Goal: Task Accomplishment & Management: Complete application form

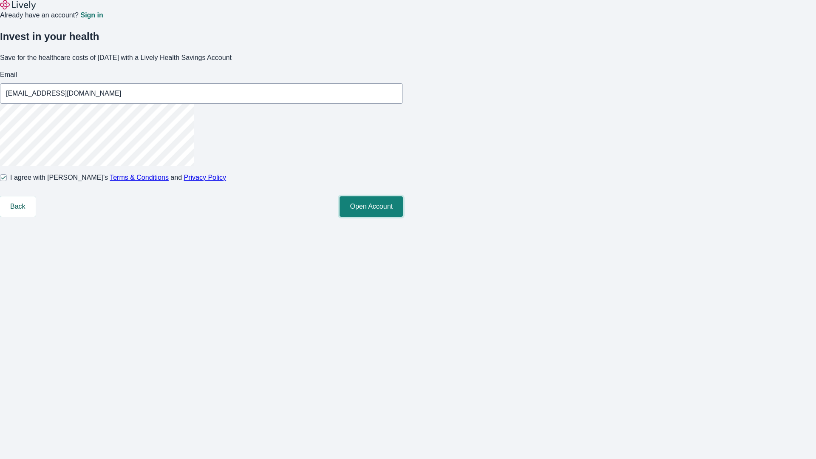
click at [403, 217] on button "Open Account" at bounding box center [371, 206] width 63 height 20
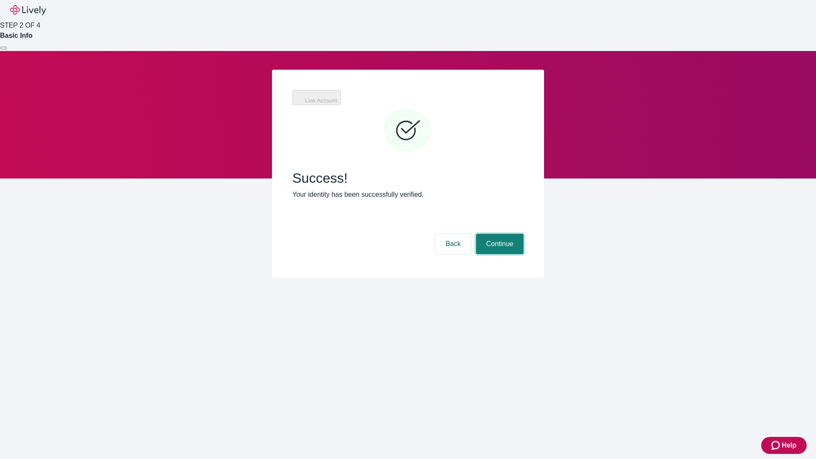
click at [499, 234] on button "Continue" at bounding box center [500, 244] width 48 height 20
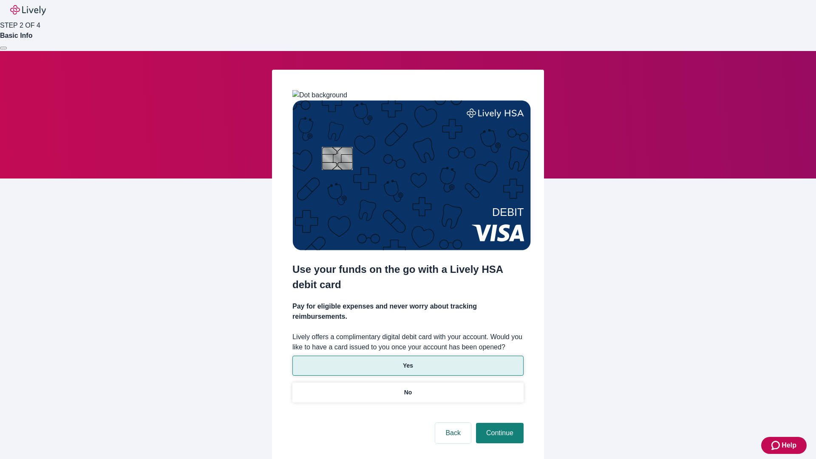
click at [408, 361] on p "Yes" at bounding box center [408, 365] width 10 height 9
click at [499, 423] on button "Continue" at bounding box center [500, 433] width 48 height 20
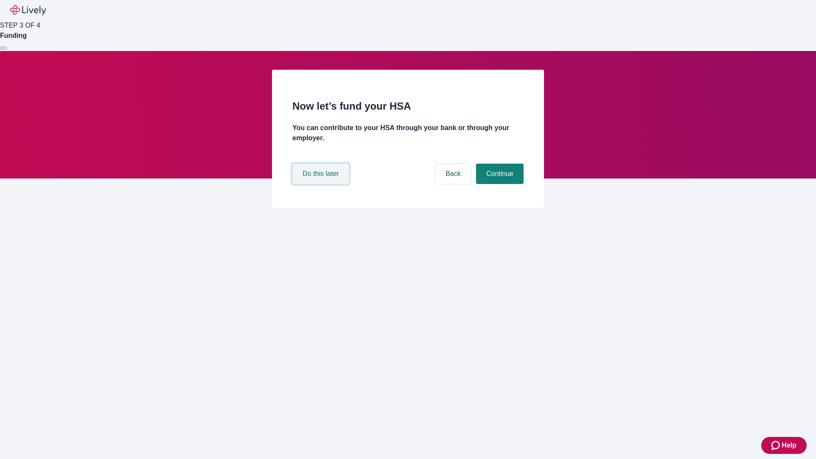
click at [322, 184] on button "Do this later" at bounding box center [321, 174] width 57 height 20
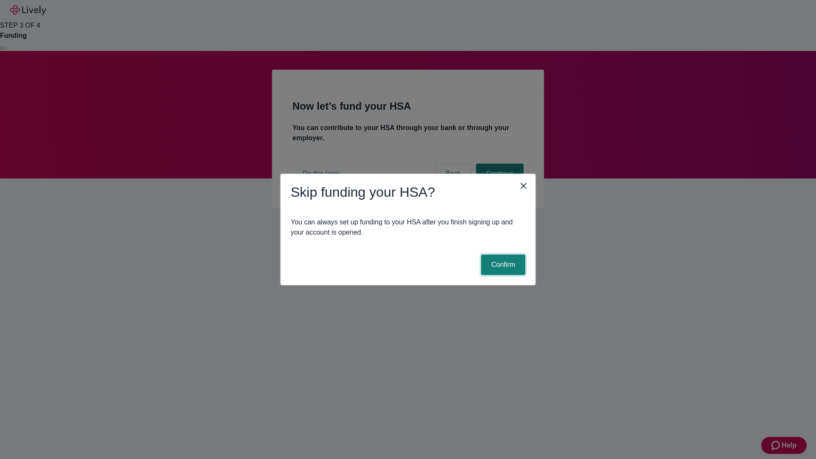
click at [502, 265] on button "Confirm" at bounding box center [503, 265] width 44 height 20
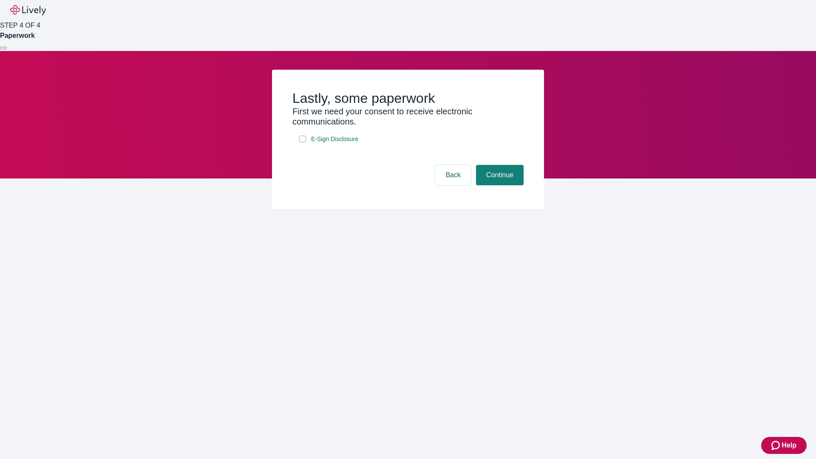
click at [303, 142] on input "E-Sign Disclosure" at bounding box center [302, 139] width 7 height 7
checkbox input "true"
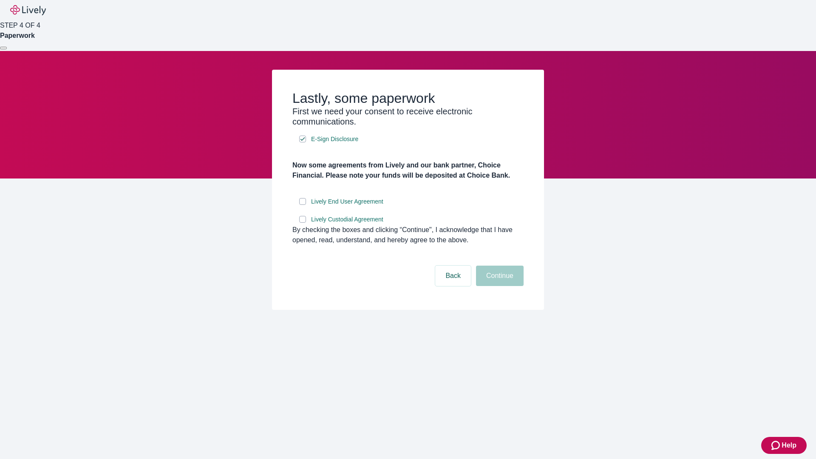
click at [303, 205] on input "Lively End User Agreement" at bounding box center [302, 201] width 7 height 7
checkbox input "true"
click at [303, 223] on input "Lively Custodial Agreement" at bounding box center [302, 219] width 7 height 7
checkbox input "true"
click at [499, 286] on button "Continue" at bounding box center [500, 276] width 48 height 20
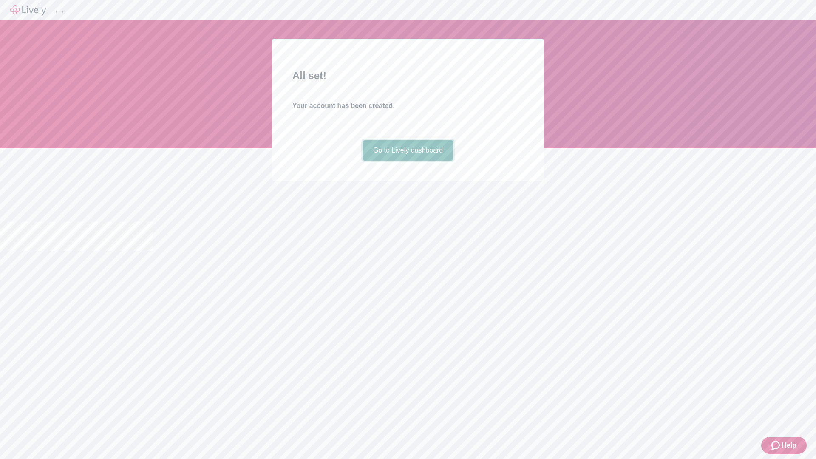
click at [408, 161] on link "Go to Lively dashboard" at bounding box center [408, 150] width 91 height 20
